Goal: Task Accomplishment & Management: Use online tool/utility

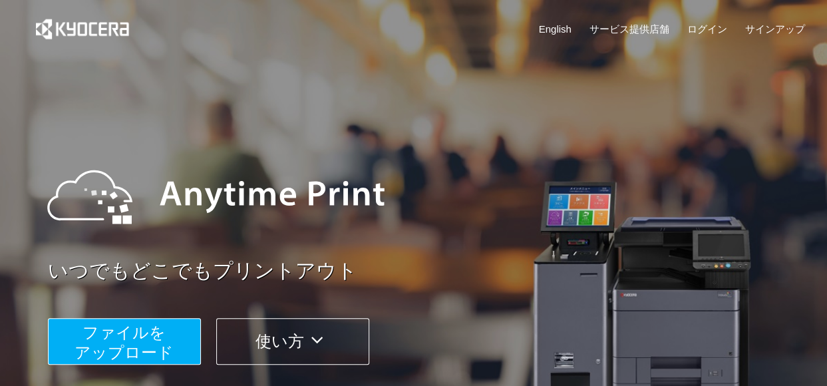
click at [148, 337] on span "ファイルを ​​アップロード" at bounding box center [123, 342] width 99 height 38
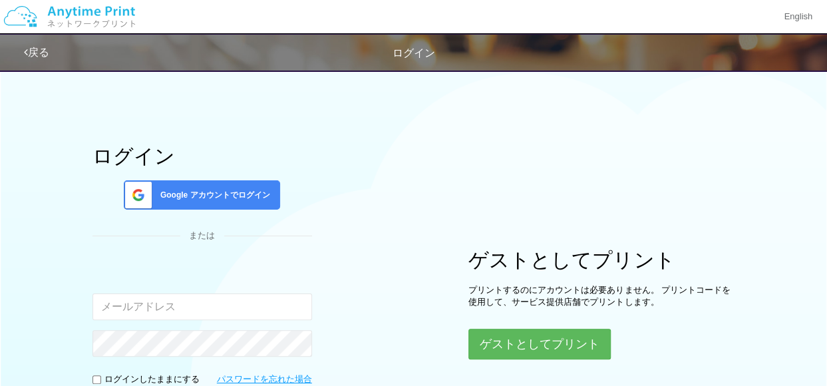
scroll to position [67, 0]
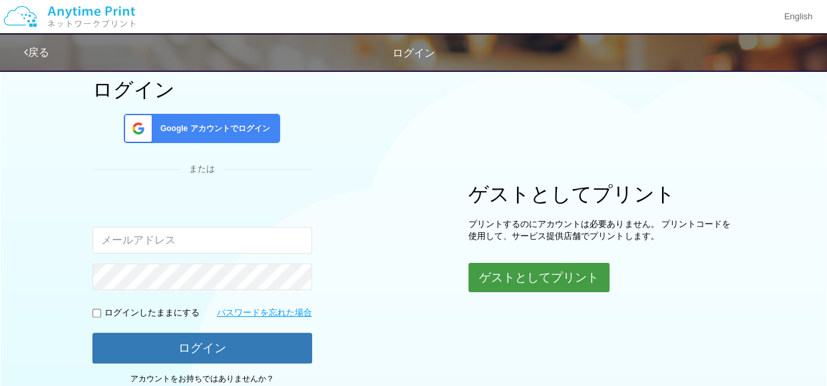
click at [549, 275] on button "ゲストとしてプリント" at bounding box center [538, 277] width 141 height 29
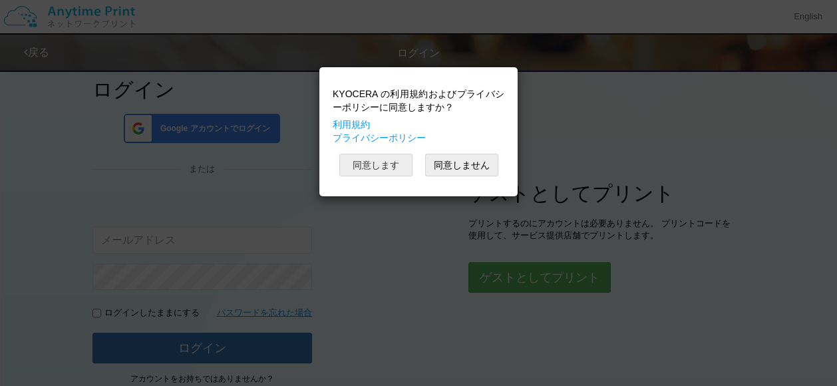
click at [388, 158] on button "同意します" at bounding box center [375, 165] width 73 height 23
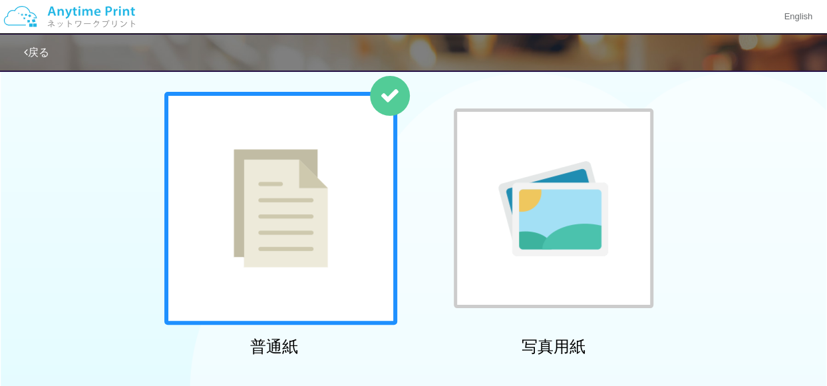
click at [301, 227] on div at bounding box center [280, 208] width 233 height 233
click at [286, 320] on div at bounding box center [280, 208] width 233 height 233
click at [293, 233] on img at bounding box center [280, 208] width 94 height 118
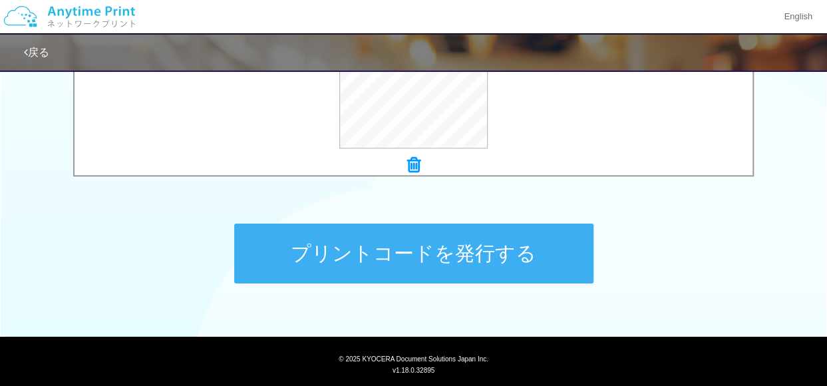
scroll to position [599, 0]
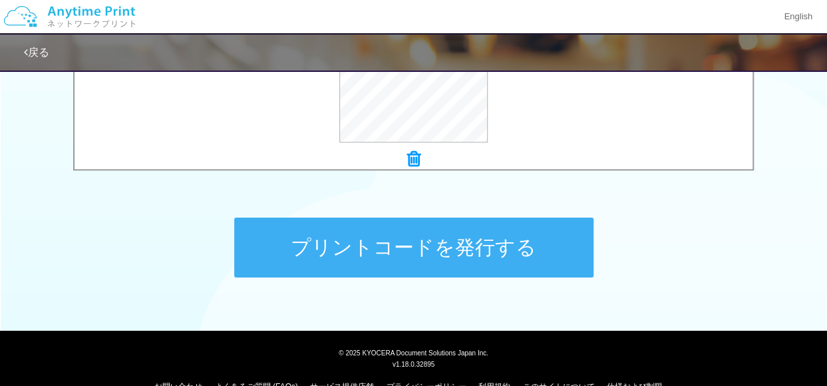
click at [407, 245] on button "プリントコードを発行する" at bounding box center [413, 247] width 359 height 60
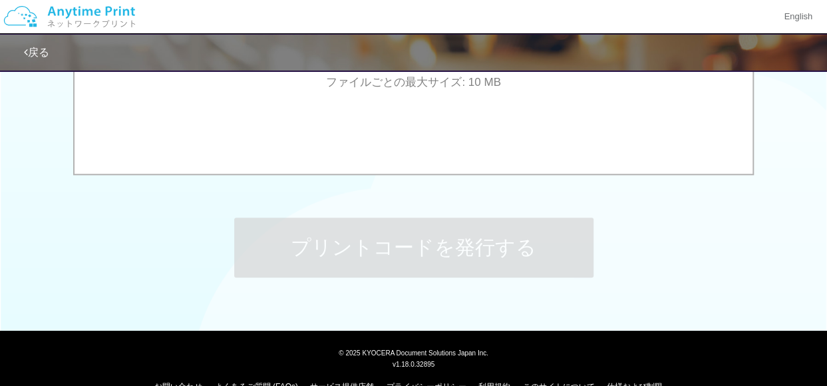
scroll to position [0, 0]
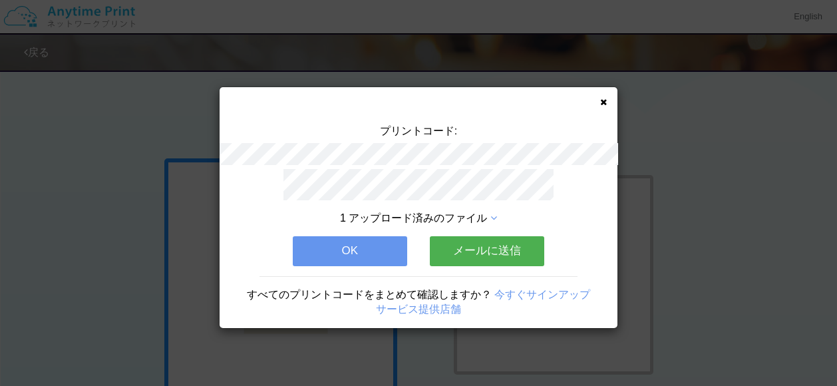
click at [482, 254] on button "メールに送信" at bounding box center [487, 250] width 114 height 29
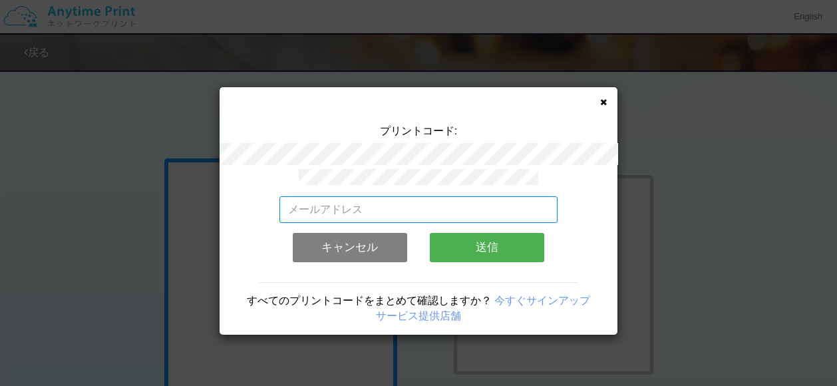
click at [325, 203] on input "email" at bounding box center [418, 209] width 279 height 27
type input "[EMAIL_ADDRESS][DOMAIN_NAME]"
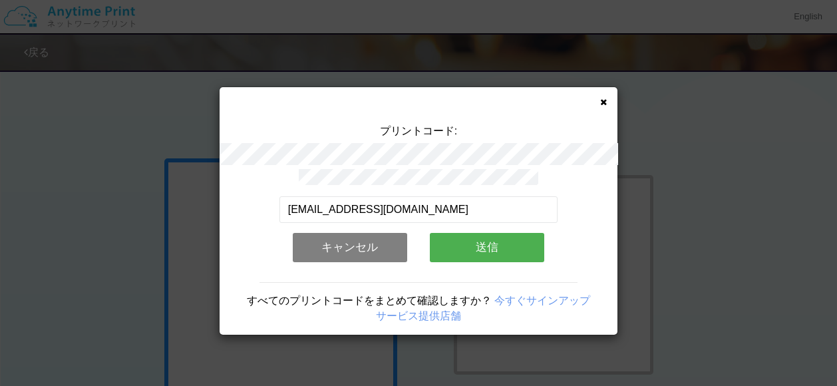
click at [473, 247] on button "送信" at bounding box center [487, 247] width 114 height 29
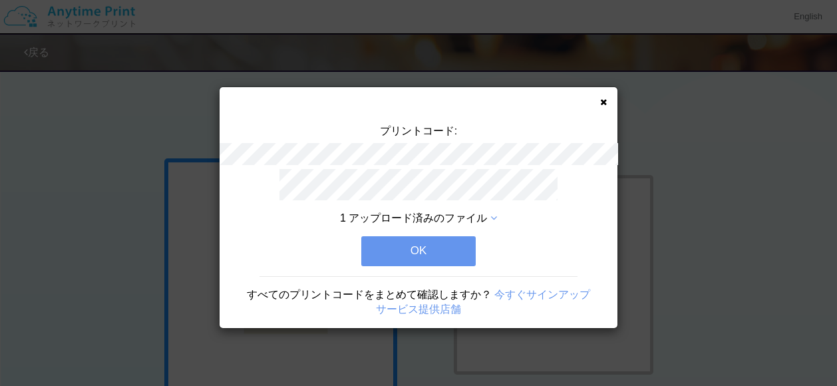
click at [441, 249] on button "OK" at bounding box center [418, 250] width 114 height 29
